Goal: Task Accomplishment & Management: Manage account settings

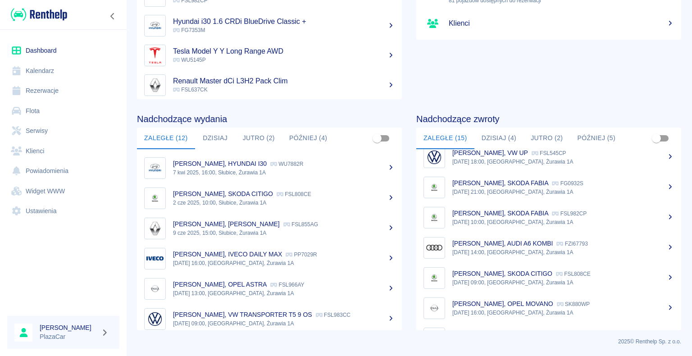
scroll to position [278, 0]
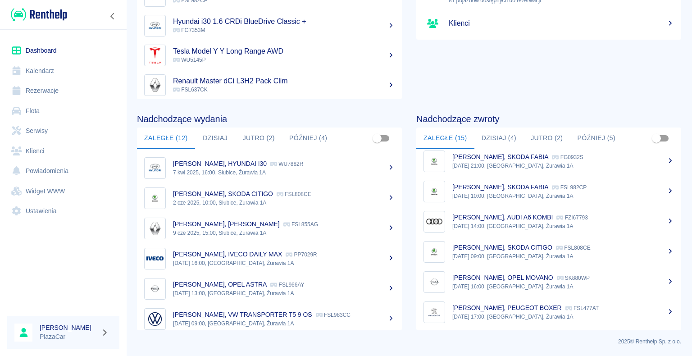
click at [530, 279] on p "[PERSON_NAME], OPEL MOVANO" at bounding box center [502, 277] width 101 height 7
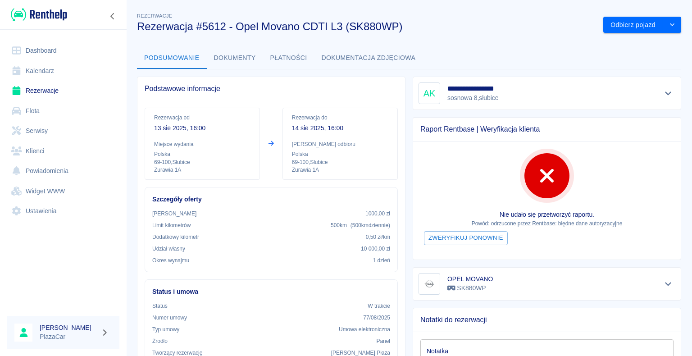
click at [48, 51] on link "Dashboard" at bounding box center [63, 51] width 112 height 20
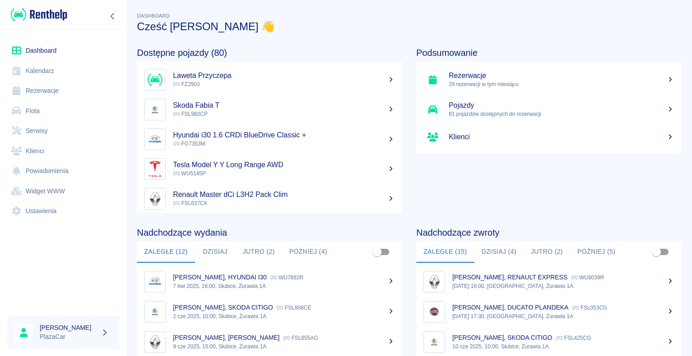
scroll to position [135, 0]
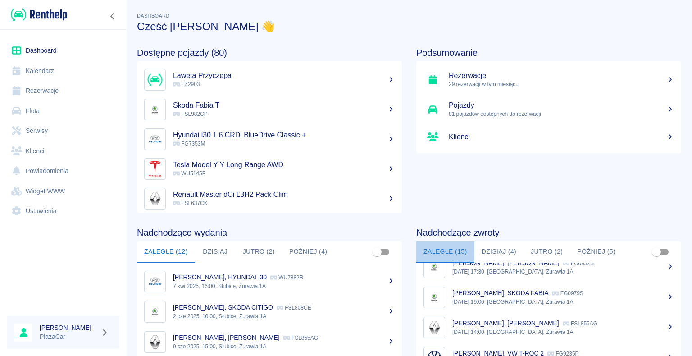
click at [445, 251] on button "Zaległe (15)" at bounding box center [445, 252] width 58 height 22
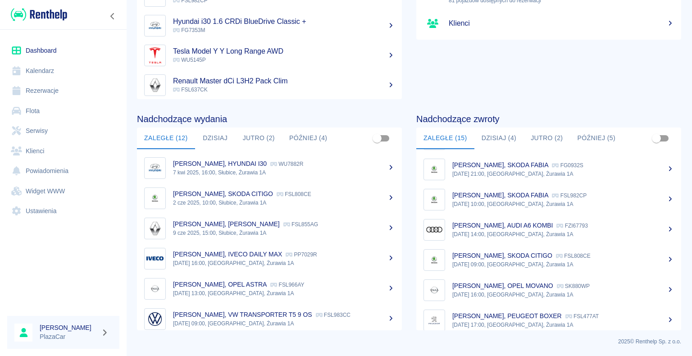
scroll to position [278, 0]
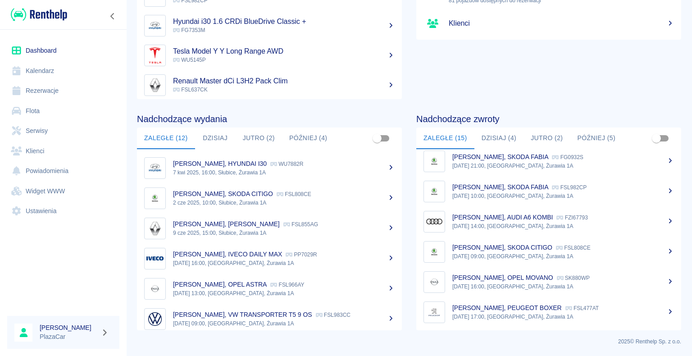
click at [533, 310] on p "Karolina Żołąkiewicz, PEUGEOT BOXER" at bounding box center [506, 307] width 109 height 7
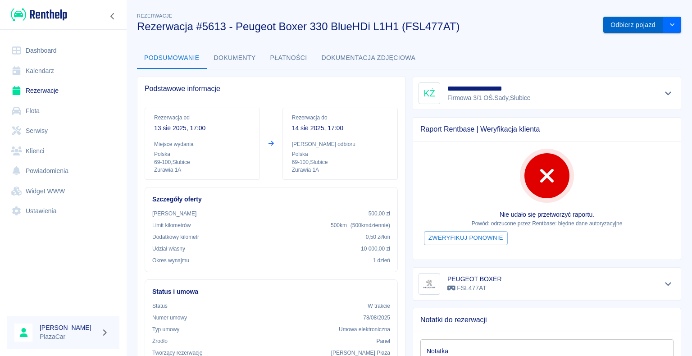
click at [621, 23] on button "Odbierz pojazd" at bounding box center [633, 25] width 60 height 17
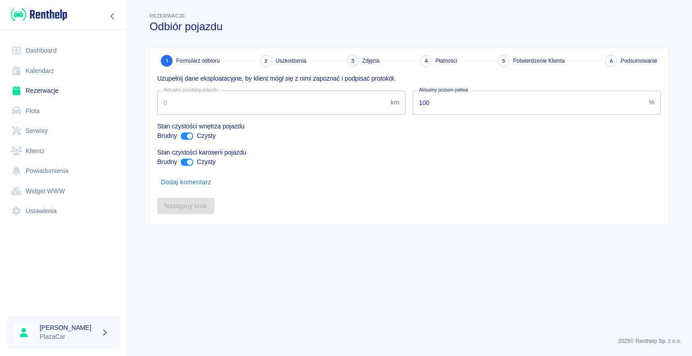
type input "274999"
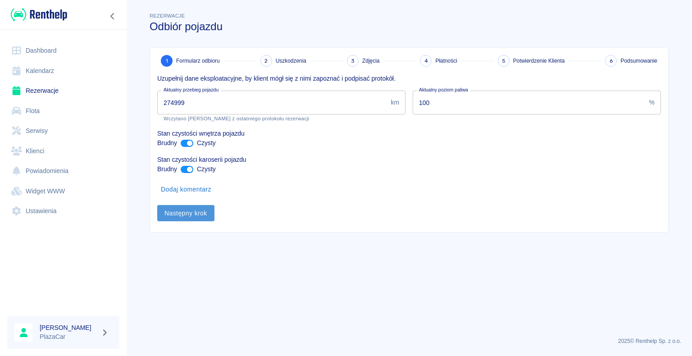
click at [182, 212] on button "Następny krok" at bounding box center [185, 213] width 57 height 17
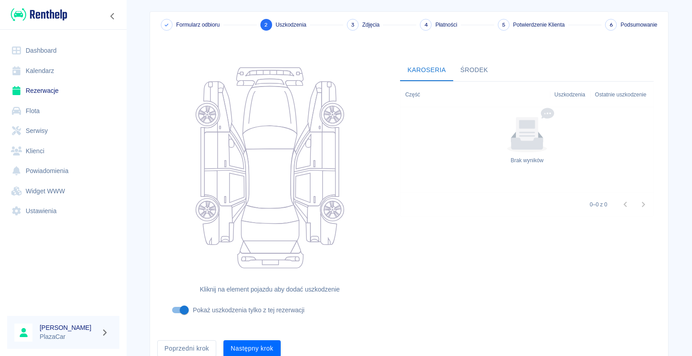
scroll to position [74, 0]
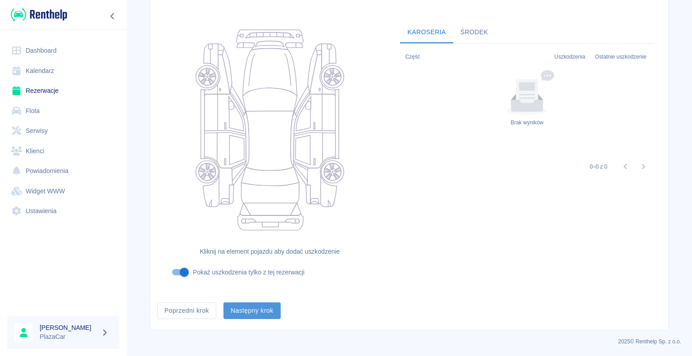
click at [246, 309] on button "Następny krok" at bounding box center [251, 310] width 57 height 17
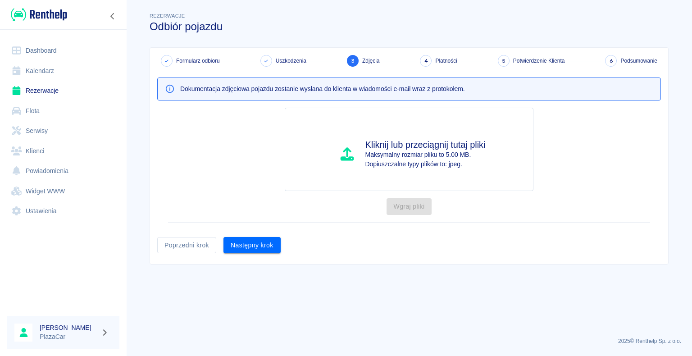
scroll to position [0, 0]
click at [256, 241] on button "Następny krok" at bounding box center [251, 245] width 57 height 17
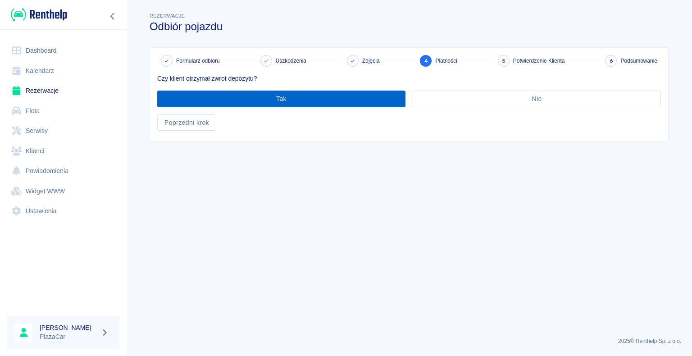
click at [280, 98] on button "Tak" at bounding box center [281, 98] width 248 height 17
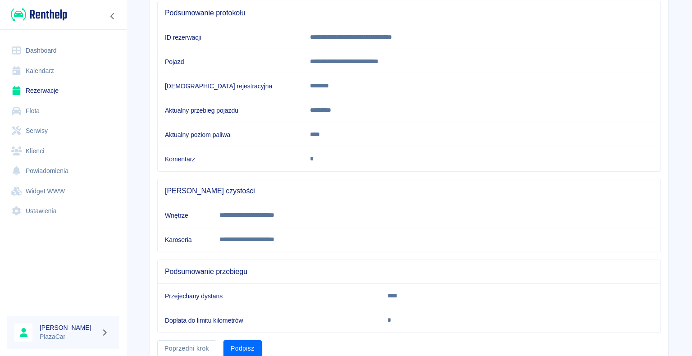
scroll to position [126, 0]
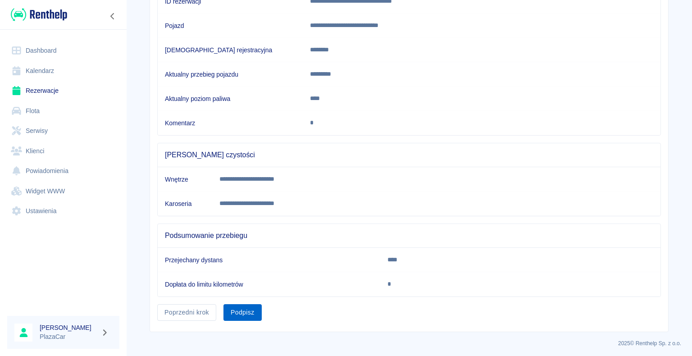
click at [243, 308] on button "Podpisz" at bounding box center [242, 312] width 38 height 17
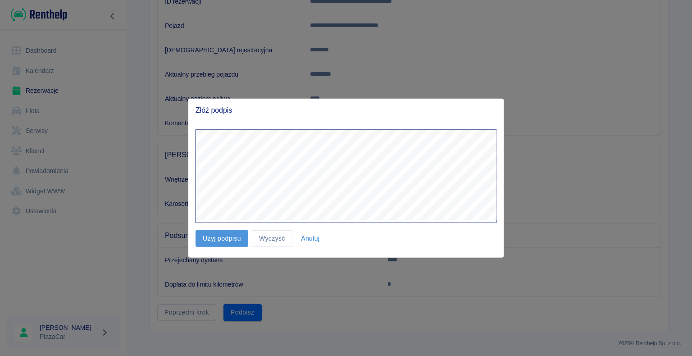
click at [223, 240] on button "Użyj podpisu" at bounding box center [221, 238] width 53 height 17
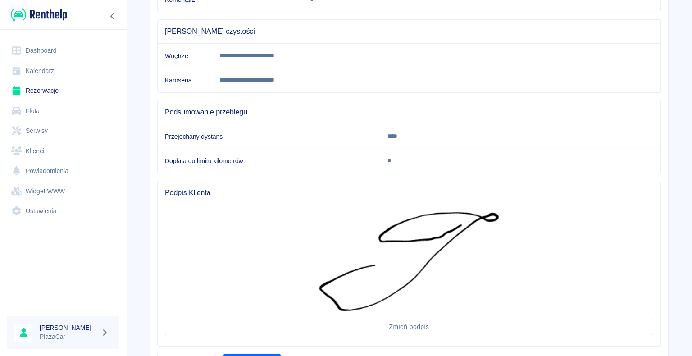
scroll to position [298, 0]
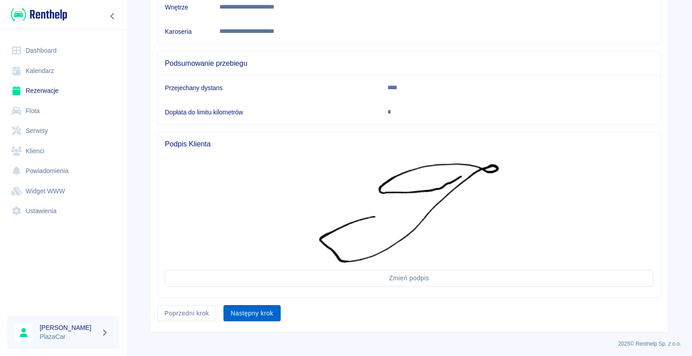
click at [242, 308] on button "Następny krok" at bounding box center [251, 313] width 57 height 17
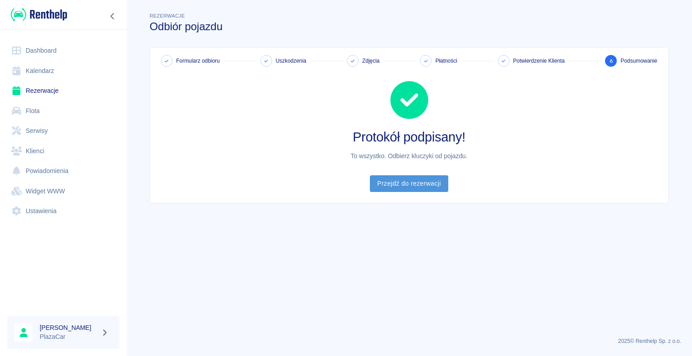
click at [410, 181] on link "Przejdź do rezerwacji" at bounding box center [409, 183] width 78 height 17
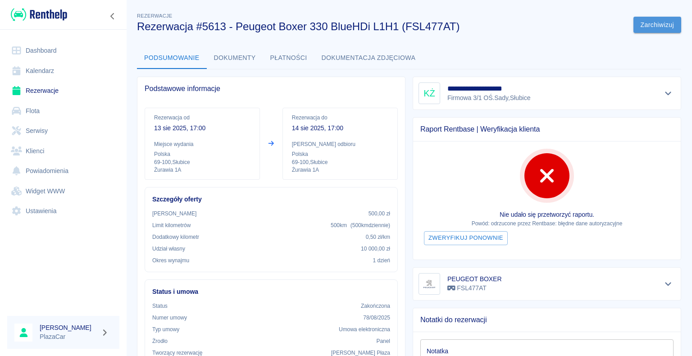
click at [655, 21] on button "Zarchiwizuj" at bounding box center [657, 25] width 48 height 17
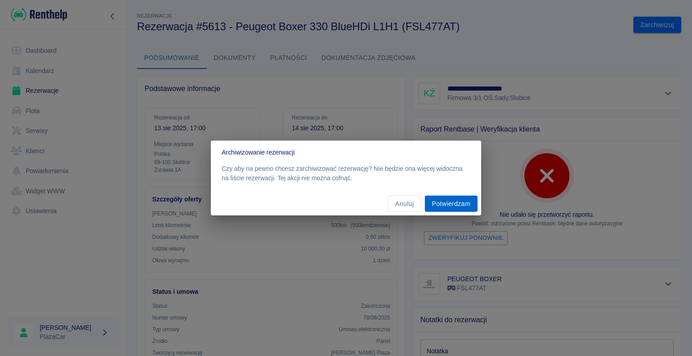
click at [453, 203] on button "Potwierdzam" at bounding box center [451, 203] width 53 height 17
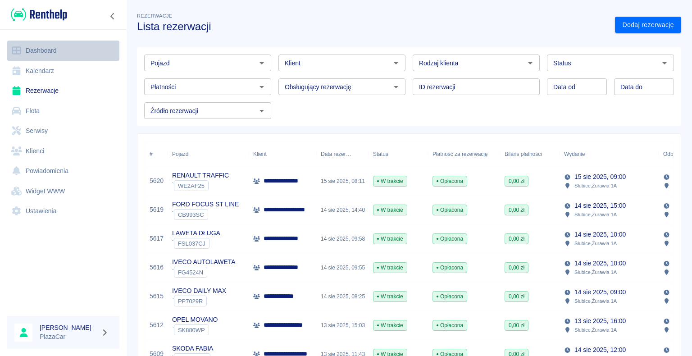
click at [35, 49] on link "Dashboard" at bounding box center [63, 51] width 112 height 20
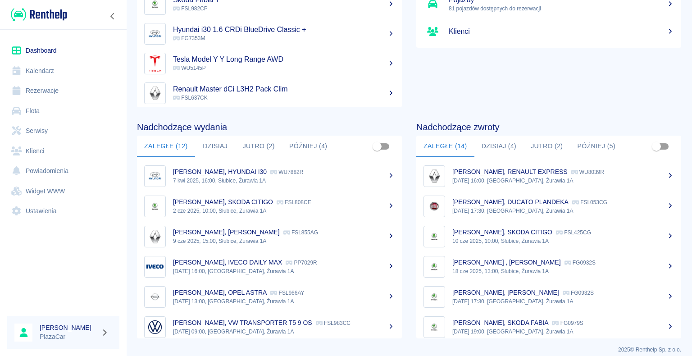
scroll to position [113, 0]
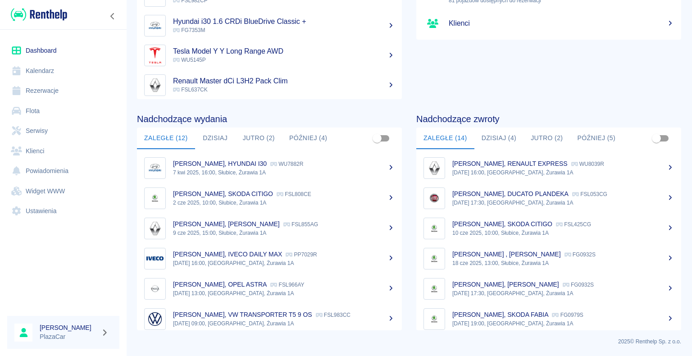
click at [512, 286] on p "Yanko Yankov, SKODA FABIA" at bounding box center [505, 283] width 107 height 7
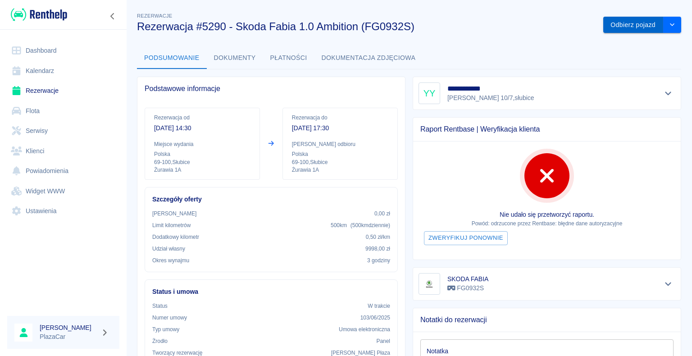
click at [618, 24] on button "Odbierz pojazd" at bounding box center [633, 25] width 60 height 17
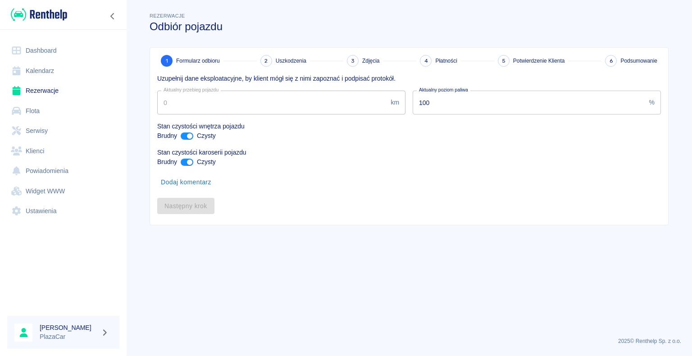
type input "239680"
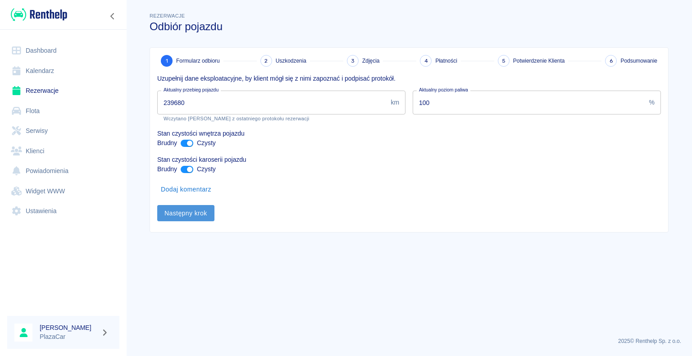
click at [184, 213] on button "Następny krok" at bounding box center [185, 213] width 57 height 17
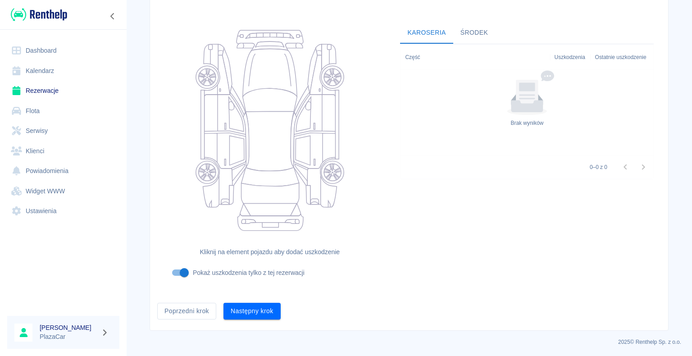
scroll to position [74, 0]
click at [249, 308] on button "Następny krok" at bounding box center [251, 310] width 57 height 17
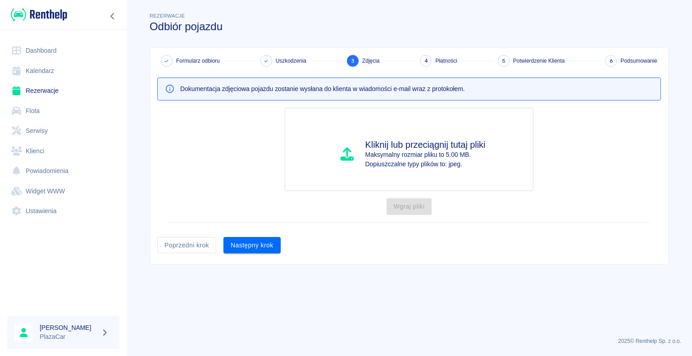
scroll to position [0, 0]
click at [252, 245] on button "Następny krok" at bounding box center [251, 245] width 57 height 17
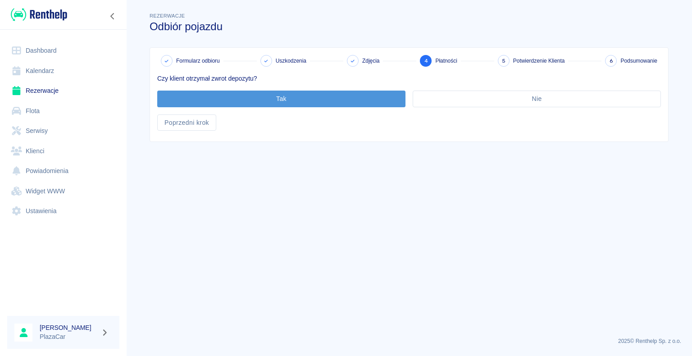
click at [284, 98] on button "Tak" at bounding box center [281, 98] width 248 height 17
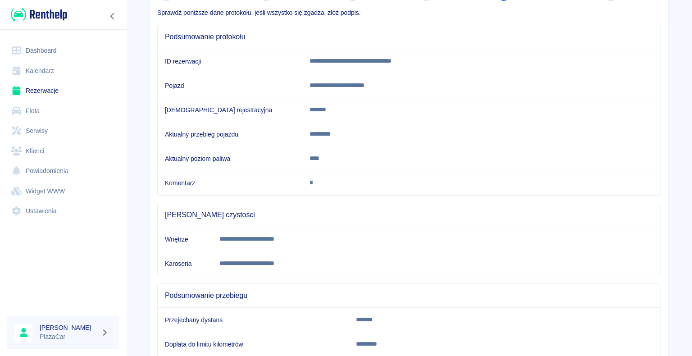
scroll to position [126, 0]
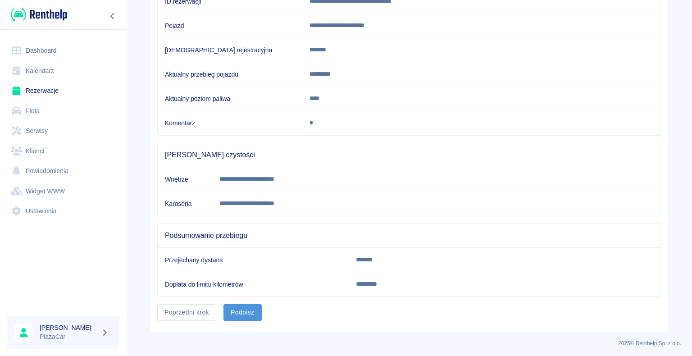
click at [235, 309] on button "Podpisz" at bounding box center [242, 312] width 38 height 17
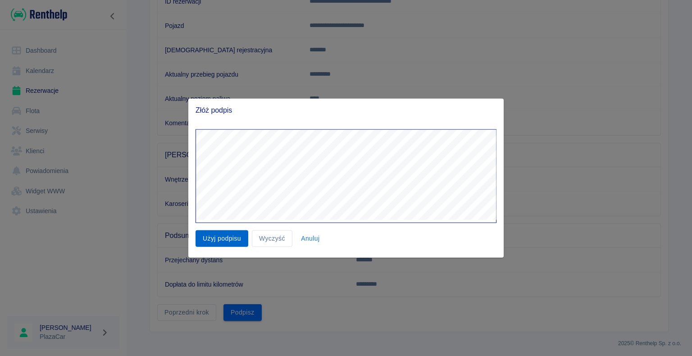
click at [218, 239] on button "Użyj podpisu" at bounding box center [221, 238] width 53 height 17
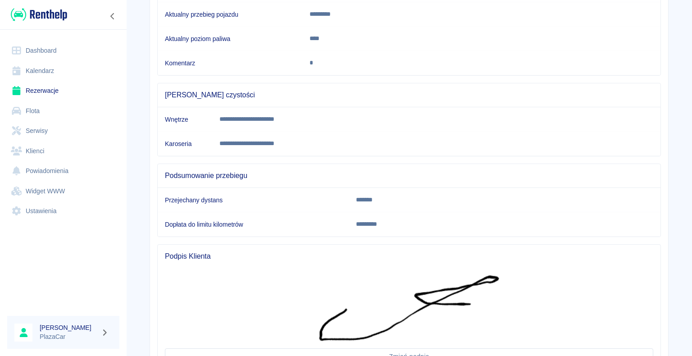
scroll to position [261, 0]
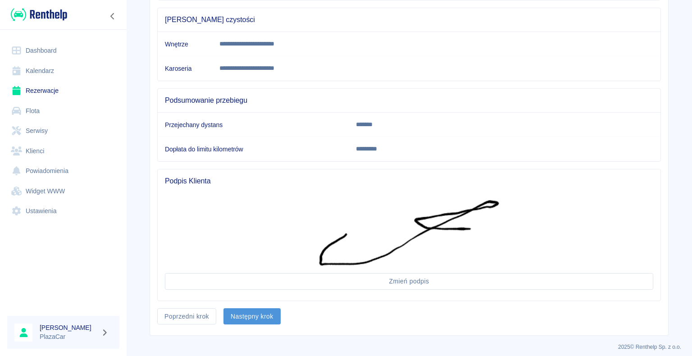
click at [251, 316] on button "Następny krok" at bounding box center [251, 316] width 57 height 17
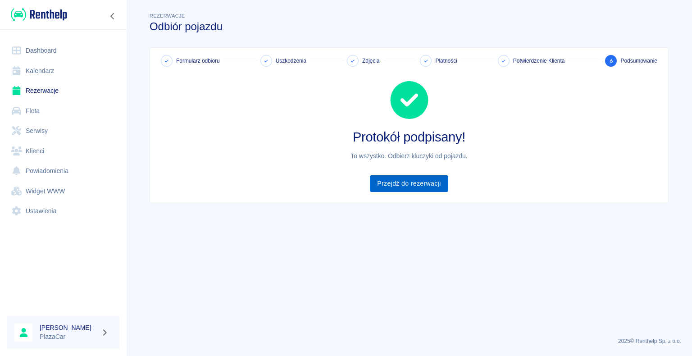
click at [405, 184] on link "Przejdź do rezerwacji" at bounding box center [409, 183] width 78 height 17
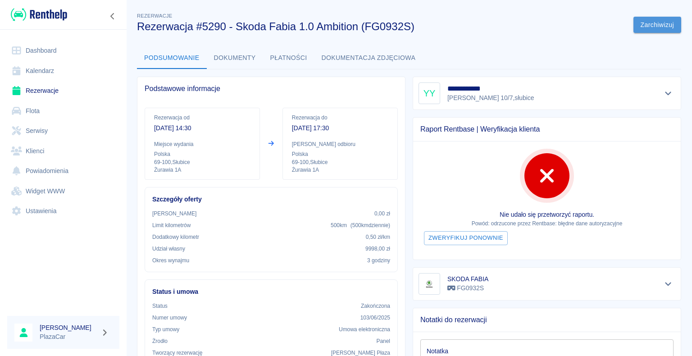
click at [645, 25] on button "Zarchiwizuj" at bounding box center [657, 25] width 48 height 17
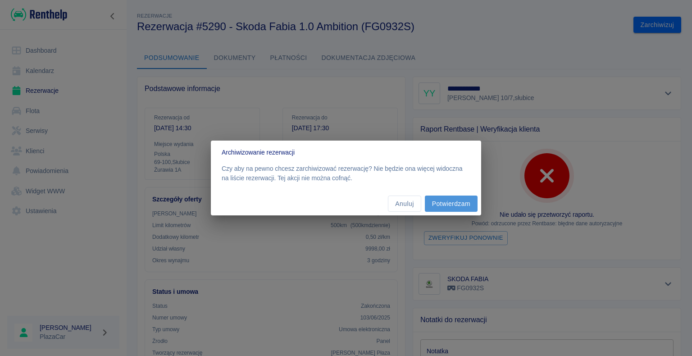
click at [451, 203] on button "Potwierdzam" at bounding box center [451, 203] width 53 height 17
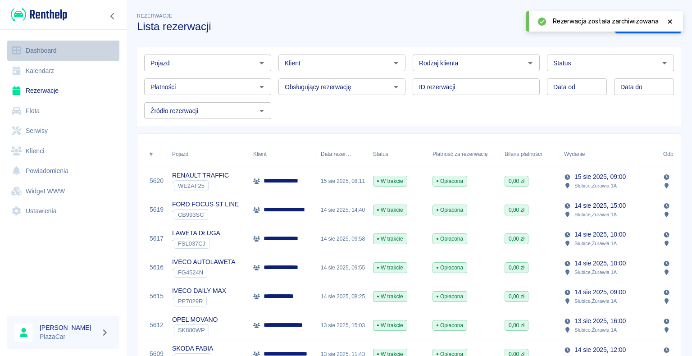
click at [58, 48] on link "Dashboard" at bounding box center [63, 51] width 112 height 20
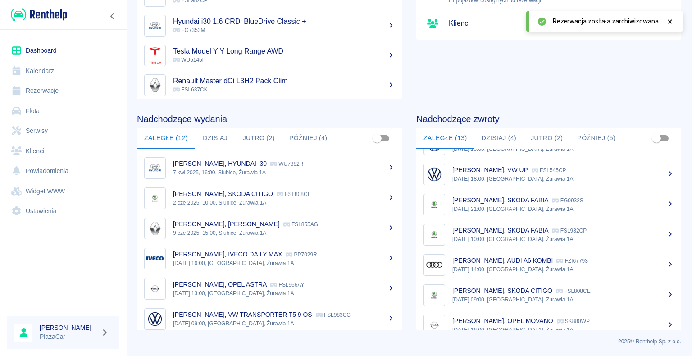
scroll to position [218, 0]
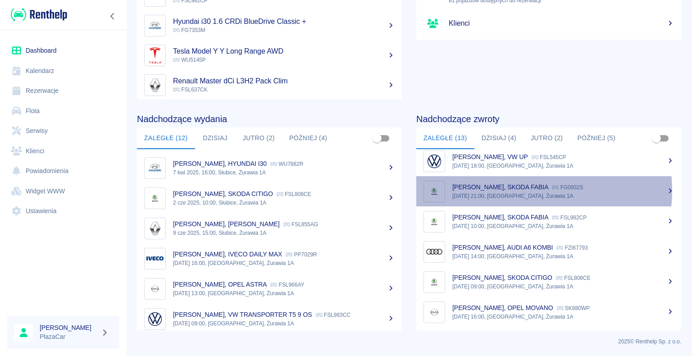
click at [515, 190] on p "Tim Bennet Huyskens, SKODA FABIA" at bounding box center [500, 186] width 96 height 7
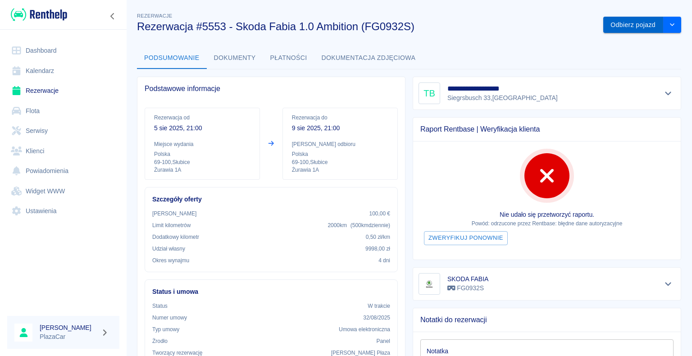
click at [620, 24] on button "Odbierz pojazd" at bounding box center [633, 25] width 60 height 17
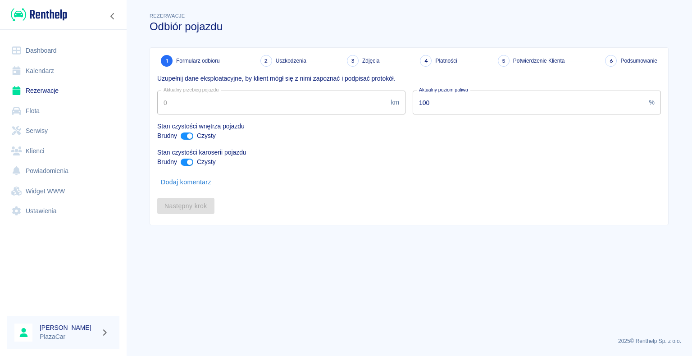
type input "239680"
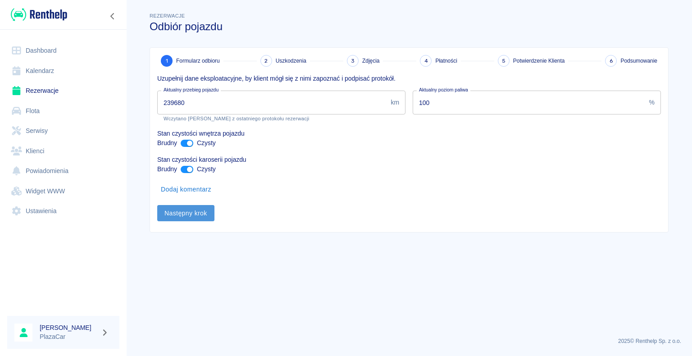
click at [183, 211] on button "Następny krok" at bounding box center [185, 213] width 57 height 17
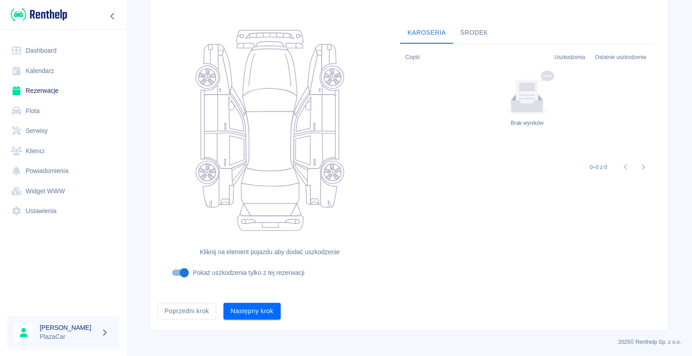
scroll to position [74, 0]
click at [250, 309] on button "Następny krok" at bounding box center [251, 310] width 57 height 17
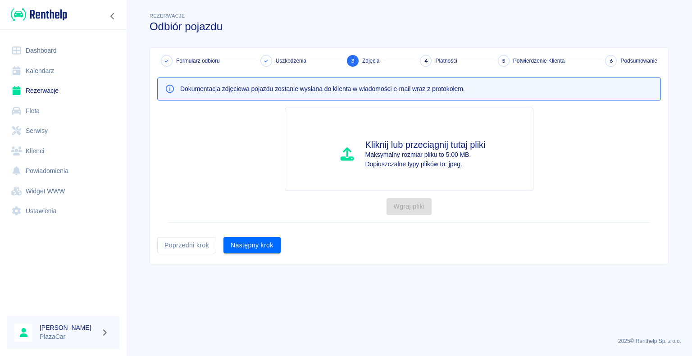
scroll to position [0, 0]
click at [246, 244] on button "Następny krok" at bounding box center [251, 245] width 57 height 17
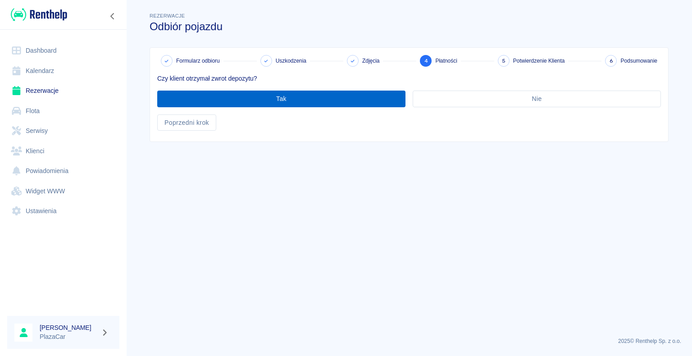
click at [280, 97] on button "Tak" at bounding box center [281, 98] width 248 height 17
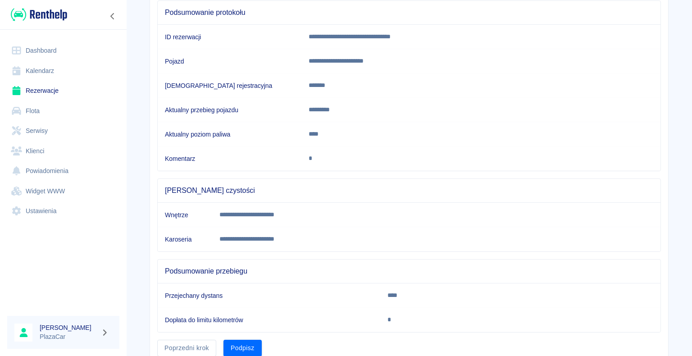
scroll to position [126, 0]
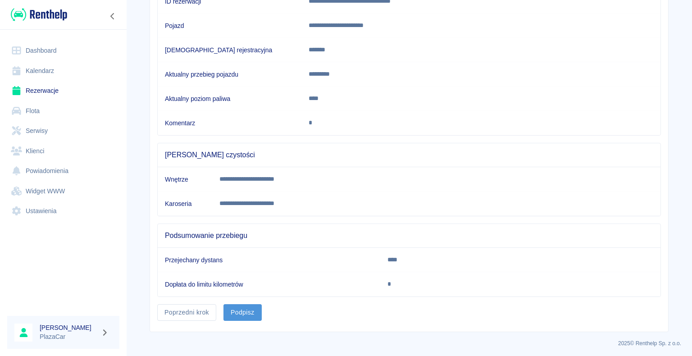
click at [238, 309] on button "Podpisz" at bounding box center [242, 312] width 38 height 17
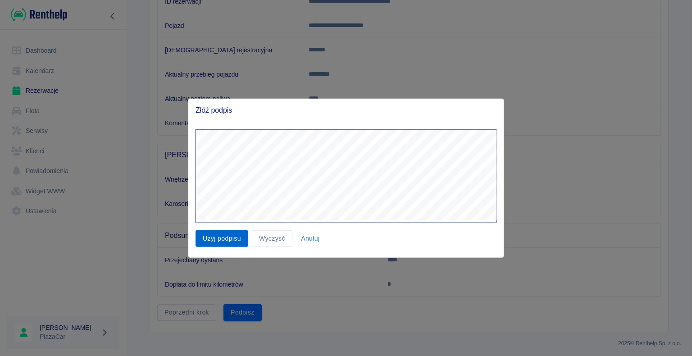
click at [217, 237] on button "Użyj podpisu" at bounding box center [221, 238] width 53 height 17
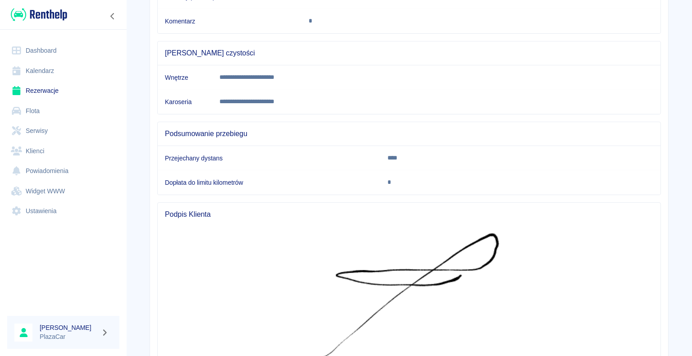
scroll to position [306, 0]
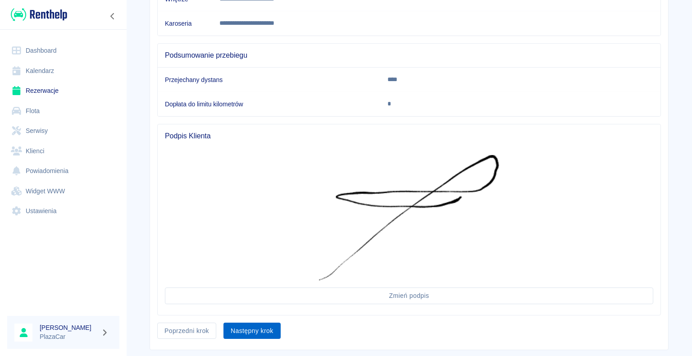
click at [258, 325] on button "Następny krok" at bounding box center [251, 330] width 57 height 17
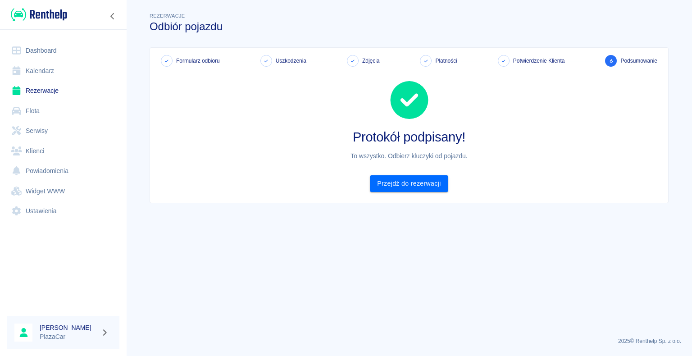
scroll to position [0, 0]
click at [409, 179] on link "Przejdź do rezerwacji" at bounding box center [409, 183] width 78 height 17
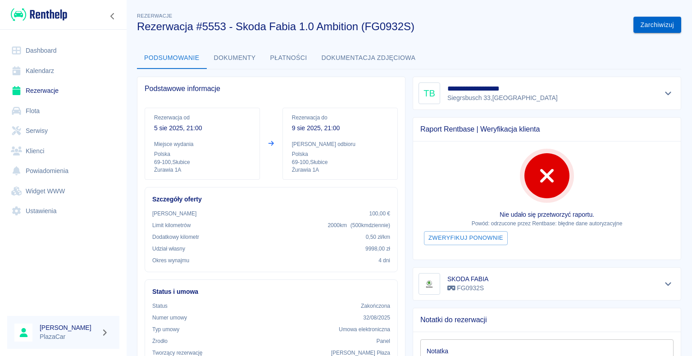
click at [650, 27] on button "Zarchiwizuj" at bounding box center [657, 25] width 48 height 17
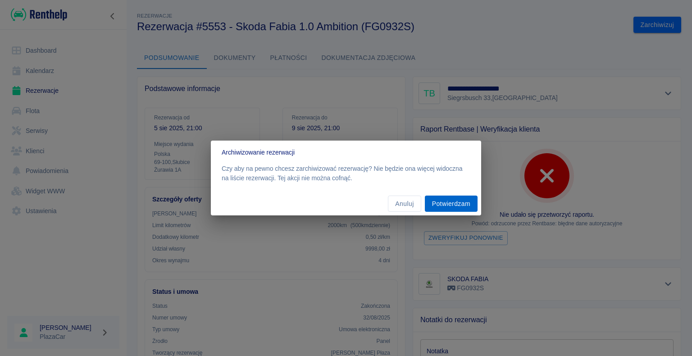
click at [449, 201] on button "Potwierdzam" at bounding box center [451, 203] width 53 height 17
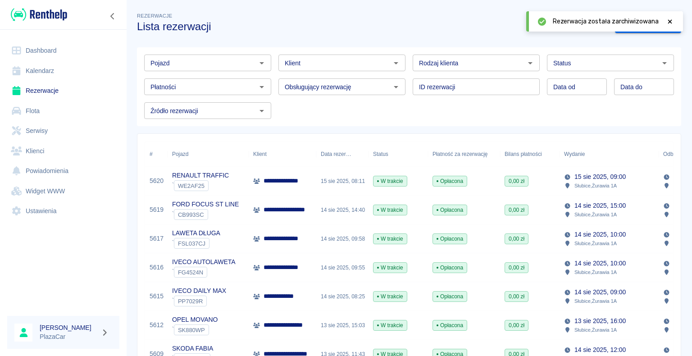
click at [59, 49] on link "Dashboard" at bounding box center [63, 51] width 112 height 20
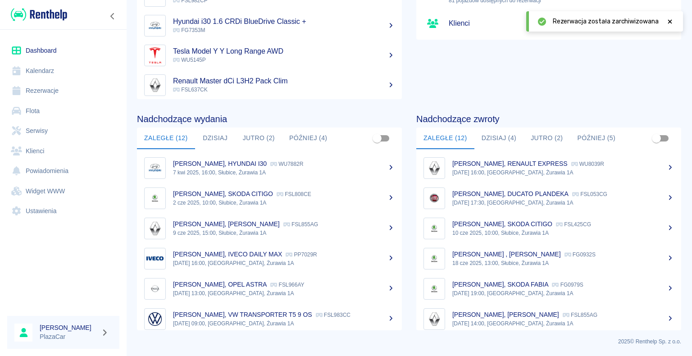
scroll to position [188, 0]
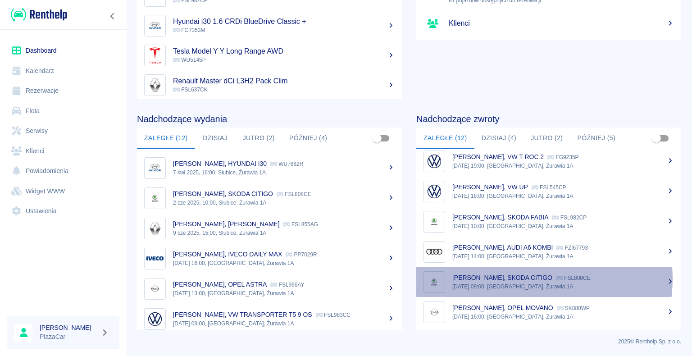
click at [524, 278] on p "marian płonka, SKODA CITIGO" at bounding box center [502, 277] width 100 height 7
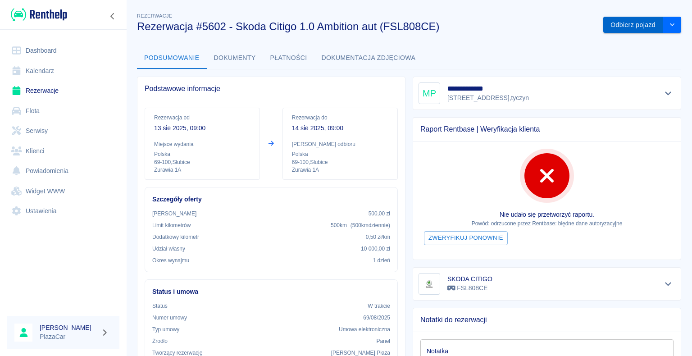
click at [618, 24] on button "Odbierz pojazd" at bounding box center [633, 25] width 60 height 17
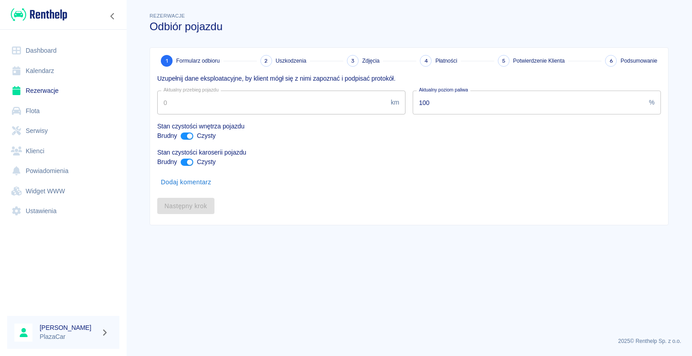
type input "259696"
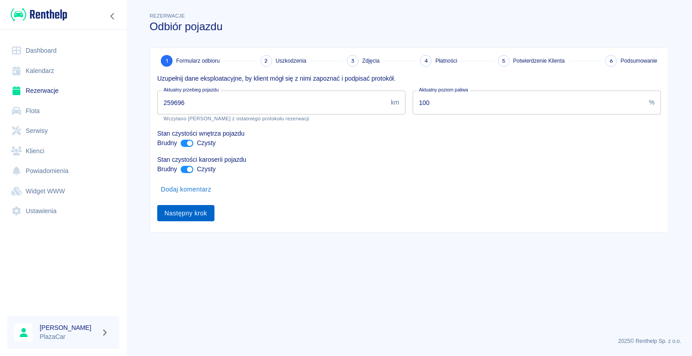
click at [184, 212] on button "Następny krok" at bounding box center [185, 213] width 57 height 17
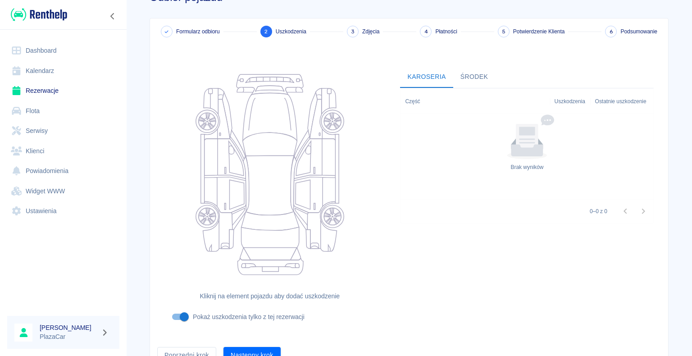
scroll to position [74, 0]
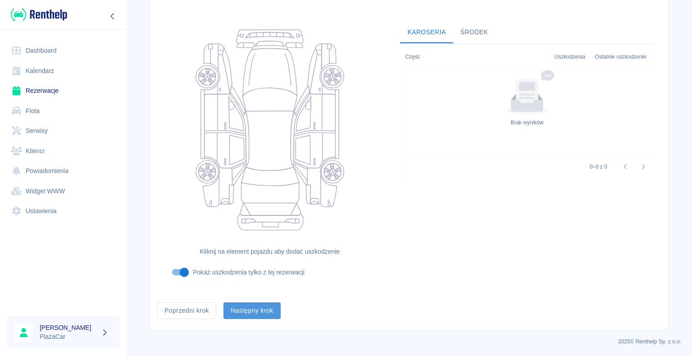
click at [249, 308] on button "Następny krok" at bounding box center [251, 310] width 57 height 17
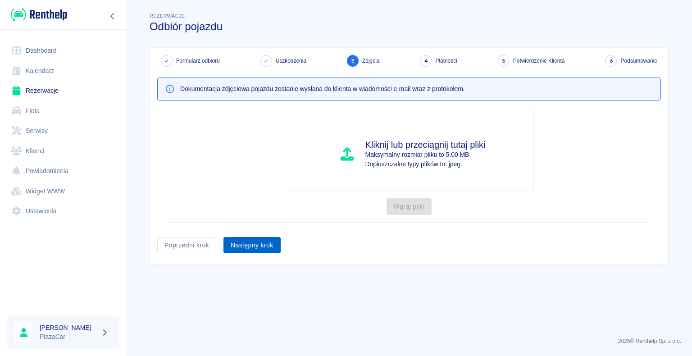
click at [252, 241] on button "Następny krok" at bounding box center [251, 245] width 57 height 17
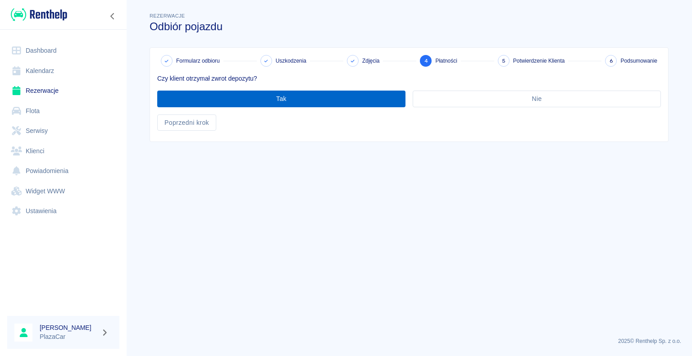
click at [276, 97] on button "Tak" at bounding box center [281, 98] width 248 height 17
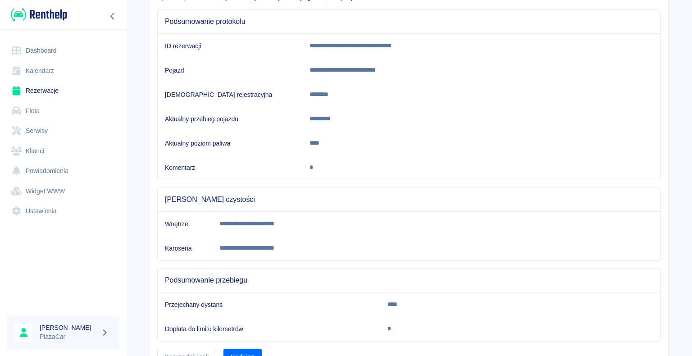
scroll to position [126, 0]
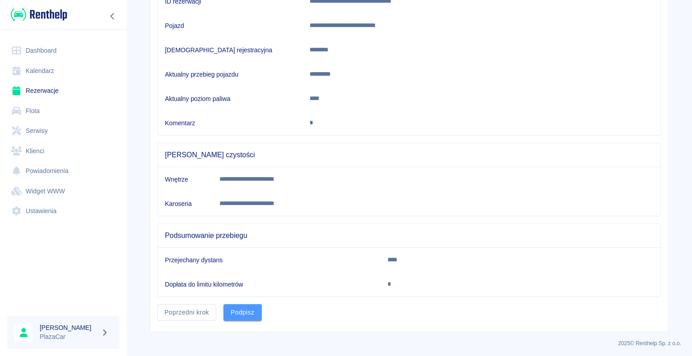
click at [235, 307] on button "Podpisz" at bounding box center [242, 312] width 38 height 17
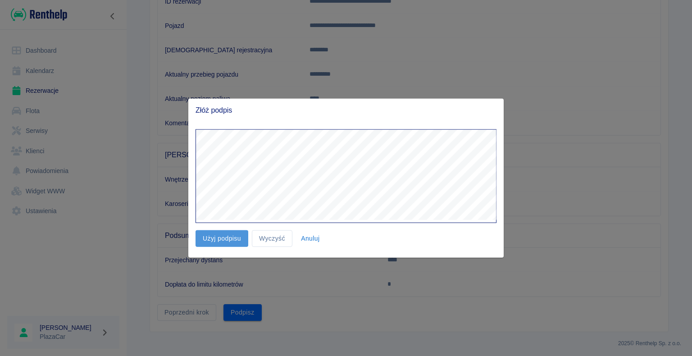
click at [220, 240] on button "Użyj podpisu" at bounding box center [221, 238] width 53 height 17
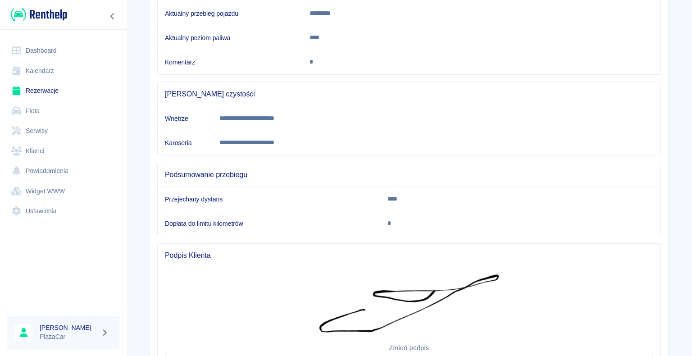
scroll to position [256, 0]
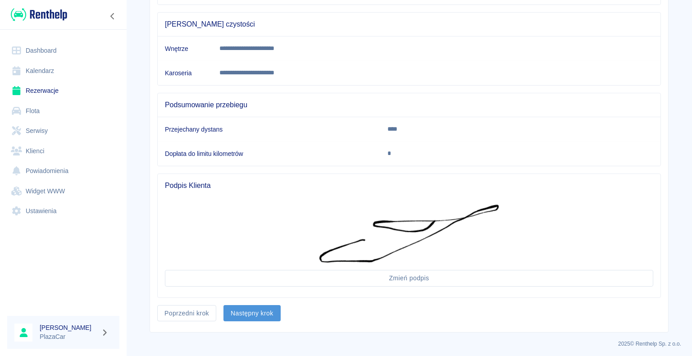
click at [246, 310] on button "Następny krok" at bounding box center [251, 313] width 57 height 17
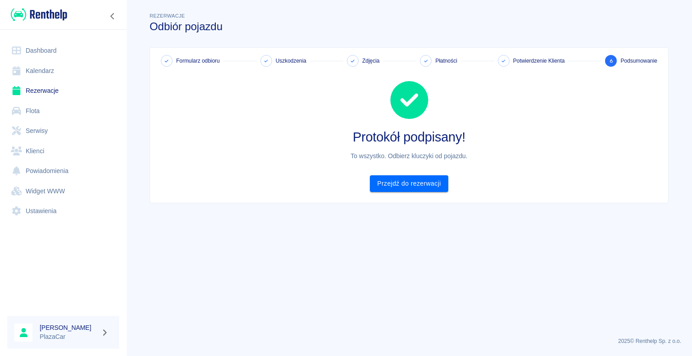
scroll to position [0, 0]
click at [408, 184] on link "Przejdź do rezerwacji" at bounding box center [409, 183] width 78 height 17
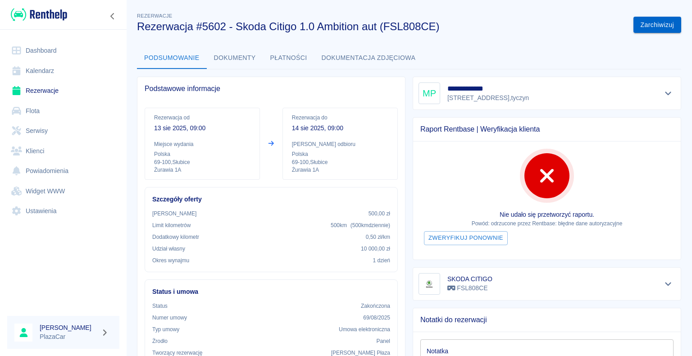
click at [647, 25] on button "Zarchiwizuj" at bounding box center [657, 25] width 48 height 17
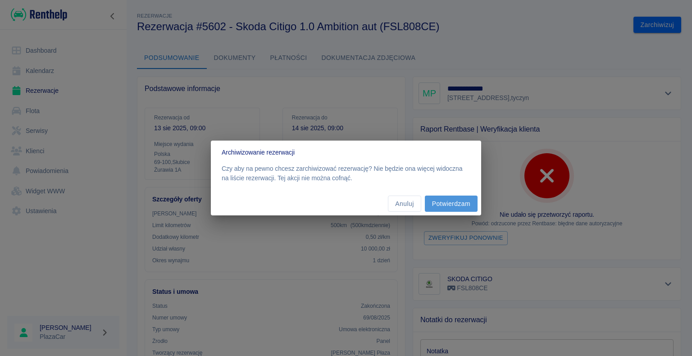
click at [453, 202] on button "Potwierdzam" at bounding box center [451, 203] width 53 height 17
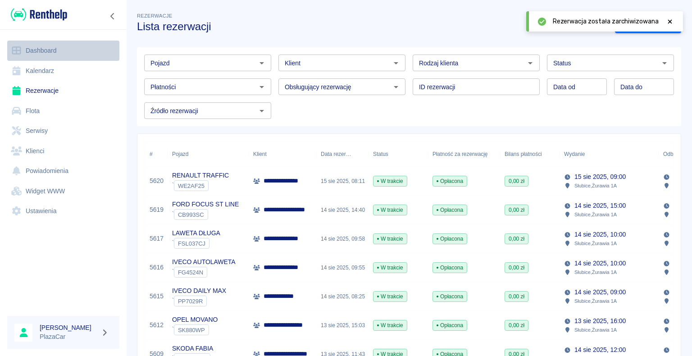
click at [51, 50] on link "Dashboard" at bounding box center [63, 51] width 112 height 20
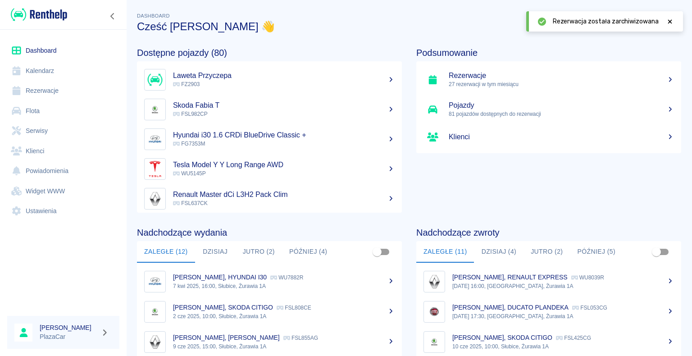
scroll to position [113, 0]
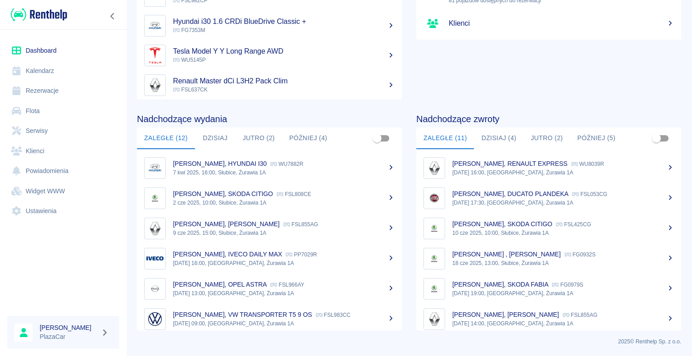
click at [492, 319] on p "29 lip 2025, 14:00, [GEOGRAPHIC_DATA], Żurawia 1A" at bounding box center [563, 323] width 222 height 8
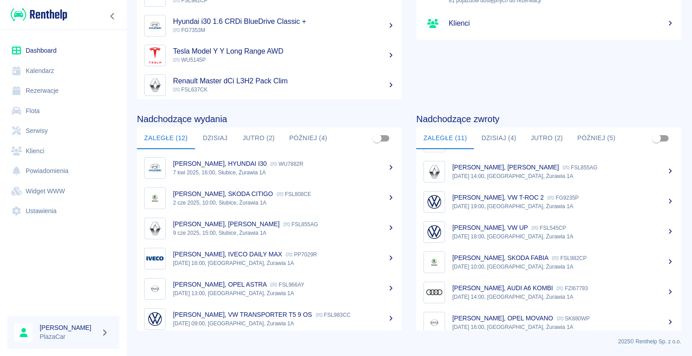
scroll to position [158, 0]
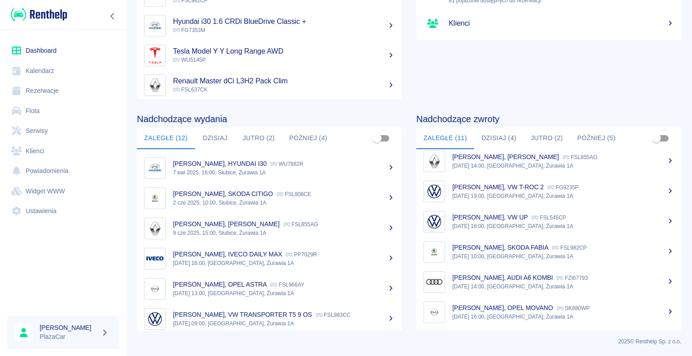
click at [486, 277] on p "[PERSON_NAME], AUDI A6 KOMBI" at bounding box center [502, 277] width 100 height 7
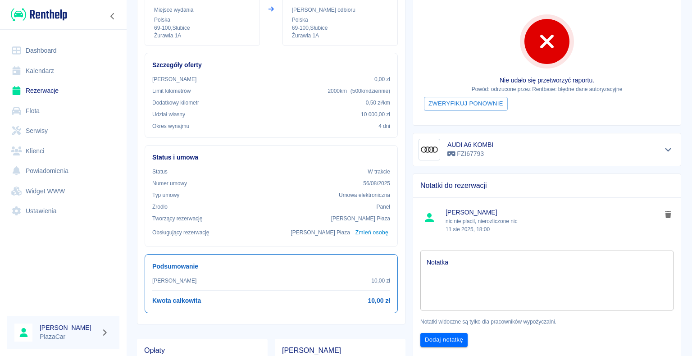
scroll to position [135, 0]
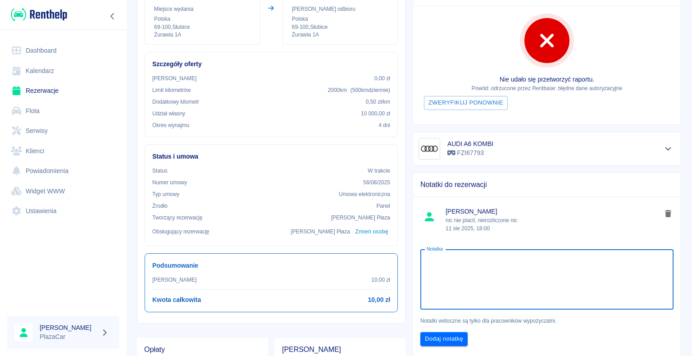
click at [445, 258] on textarea "Notatka" at bounding box center [546, 279] width 240 height 45
type textarea "do 14 teg zapłacone"
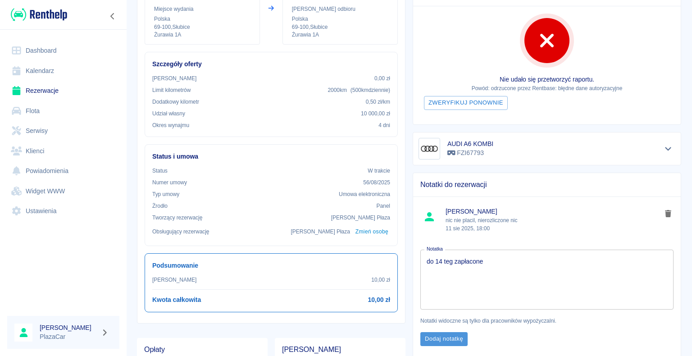
click at [441, 339] on button "Dodaj notatkę" at bounding box center [443, 339] width 47 height 14
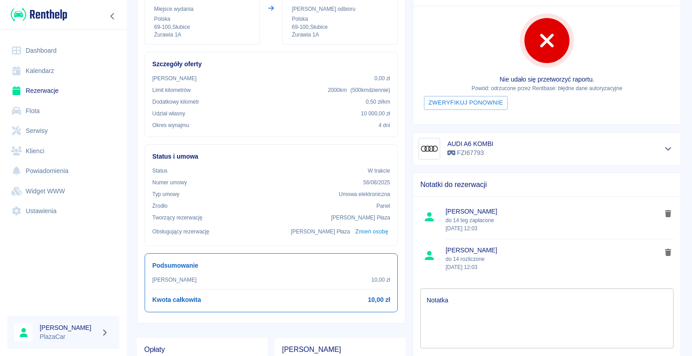
click at [665, 251] on icon "delete note" at bounding box center [668, 252] width 6 height 7
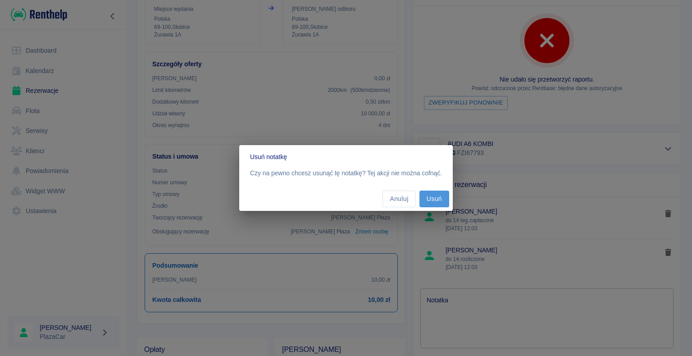
click at [436, 199] on button "Usuń" at bounding box center [434, 198] width 30 height 17
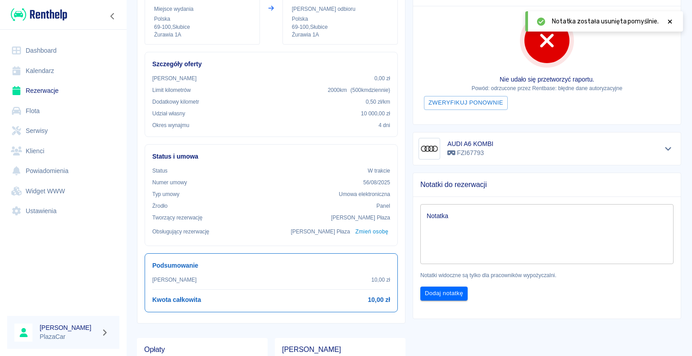
click at [427, 213] on textarea "Notatka" at bounding box center [546, 233] width 240 height 45
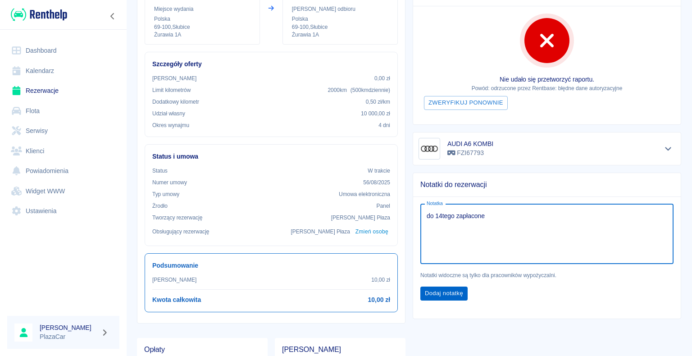
type textarea "do 14tego zapłacone"
click at [437, 292] on button "Dodaj notatkę" at bounding box center [443, 293] width 47 height 14
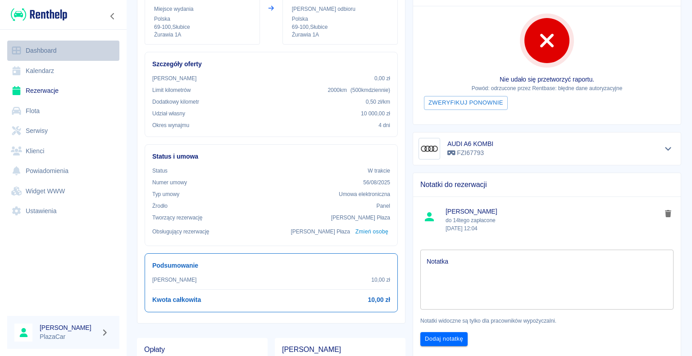
click at [55, 52] on link "Dashboard" at bounding box center [63, 51] width 112 height 20
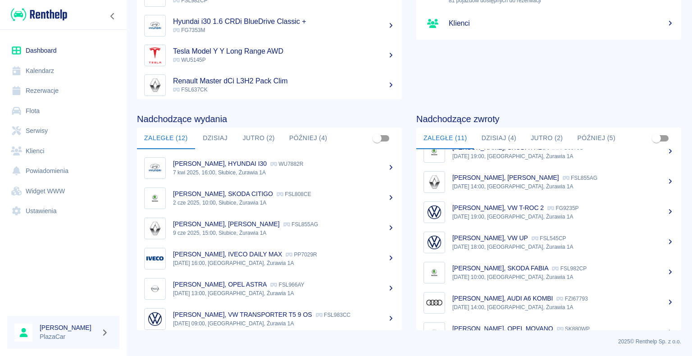
scroll to position [158, 0]
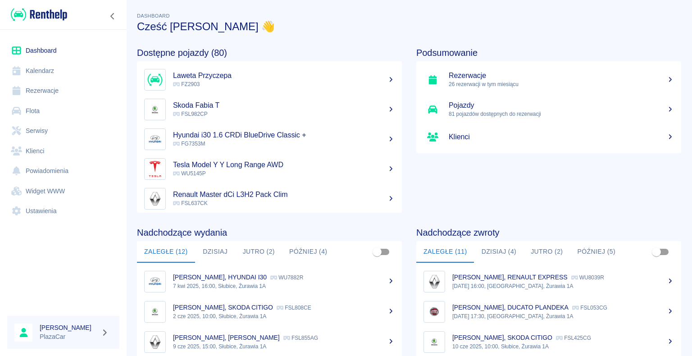
click at [54, 90] on link "Rezerwacje" at bounding box center [63, 91] width 112 height 20
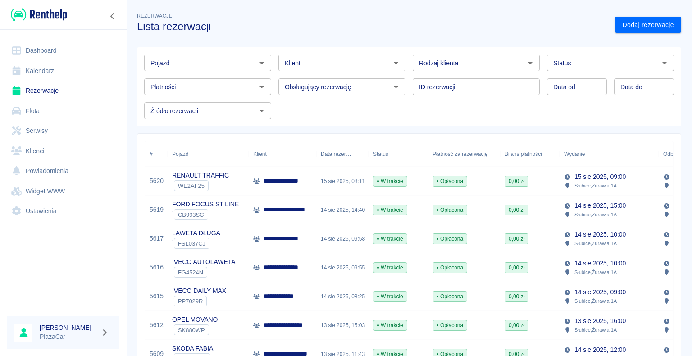
click at [662, 63] on icon "Otwórz" at bounding box center [664, 63] width 5 height 2
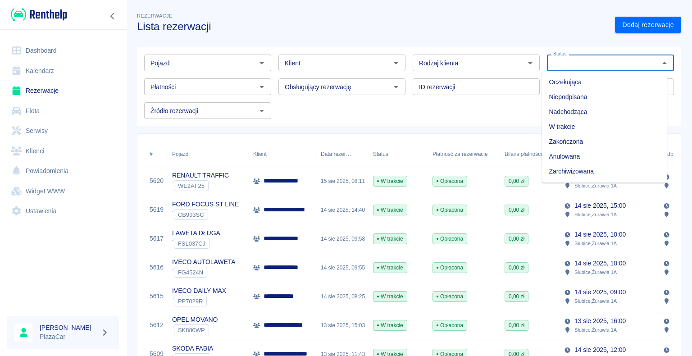
click at [601, 174] on li "Zarchiwizowana" at bounding box center [603, 171] width 125 height 15
type input "Zarchiwizowana"
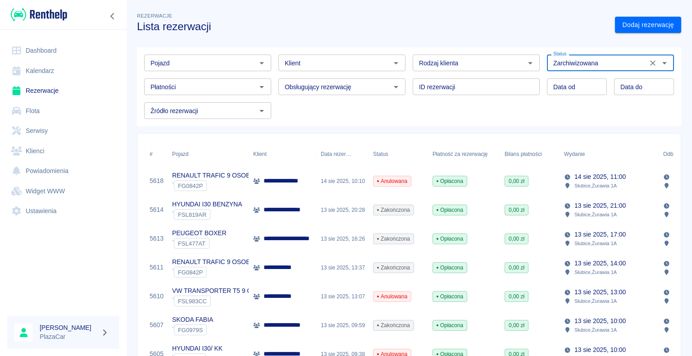
click at [262, 60] on icon "Otwórz" at bounding box center [261, 63] width 11 height 11
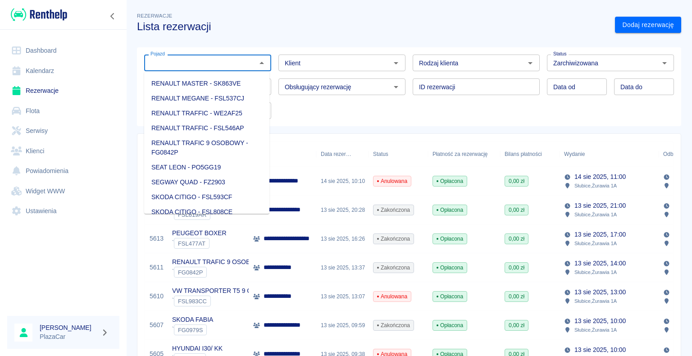
scroll to position [945, 0]
click at [213, 145] on li "RENAULT TRAFIC 9 OSOBOWY - FG0842P" at bounding box center [206, 133] width 125 height 24
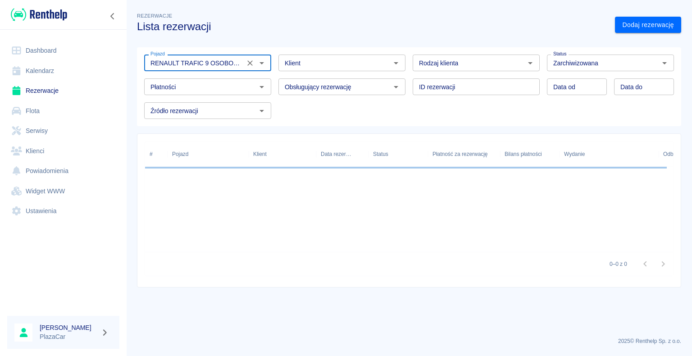
type input "RENAULT TRAFIC 9 OSOBOWY - FG0842P"
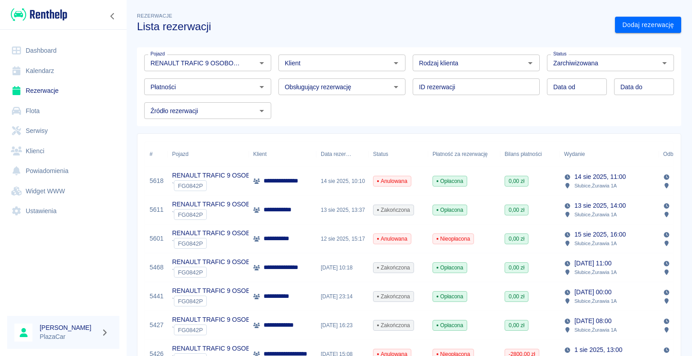
click at [274, 237] on p "**********" at bounding box center [279, 238] width 32 height 9
click at [185, 264] on p "RENAULT TRAFIC 9 OSOBOWY" at bounding box center [218, 261] width 93 height 9
click at [59, 86] on link "Rezerwacje" at bounding box center [63, 91] width 112 height 20
